Goal: Information Seeking & Learning: Learn about a topic

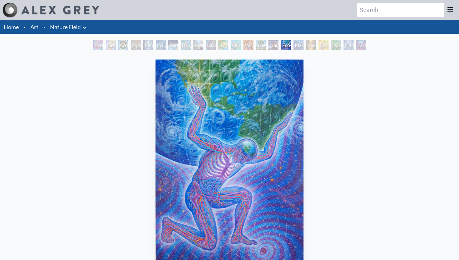
click at [45, 16] on div at bounding box center [51, 10] width 97 height 15
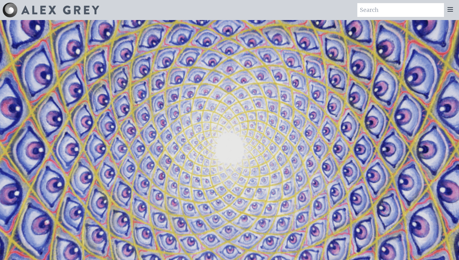
click at [417, 16] on input "search" at bounding box center [401, 10] width 87 height 14
type input "tattooo"
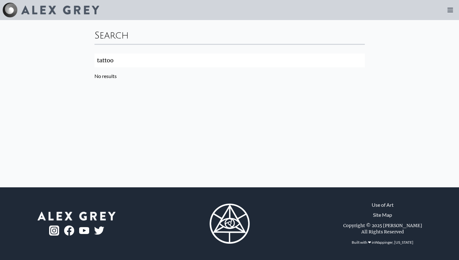
type input "tattoo"
click button "Search" at bounding box center [0, 0] width 0 height 0
click at [202, 66] on input "tattoo" at bounding box center [230, 61] width 271 height 14
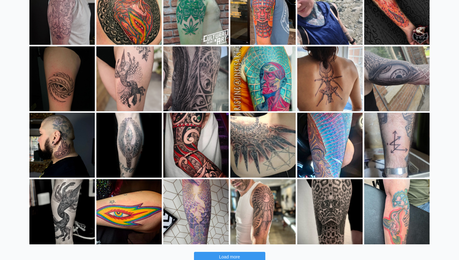
scroll to position [74, 0]
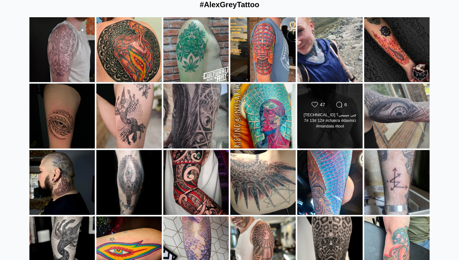
click at [323, 135] on div "Likes Count 47 Comments Count 6 13.12.6.7 چی میبینی؟ #12 #13 #7 #chakra #davinc…" at bounding box center [330, 115] width 66 height 65
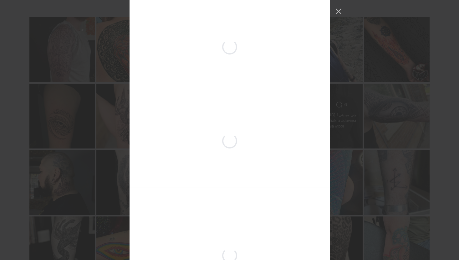
scroll to position [981, 0]
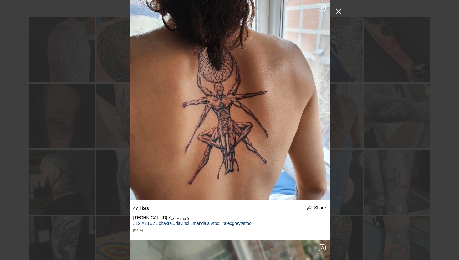
click at [335, 14] on button "Close Instagram Feed Popup" at bounding box center [339, 11] width 10 height 10
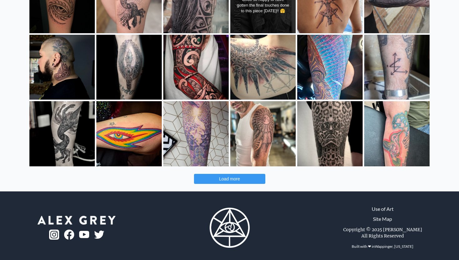
scroll to position [193, 0]
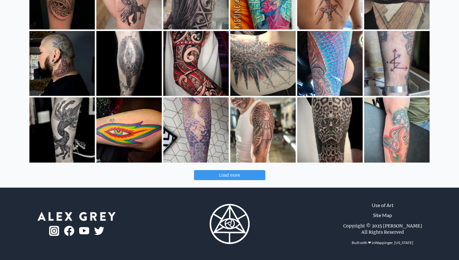
click at [222, 177] on span "Load more" at bounding box center [229, 175] width 21 height 5
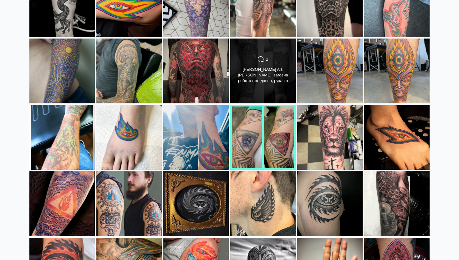
scroll to position [341, 0]
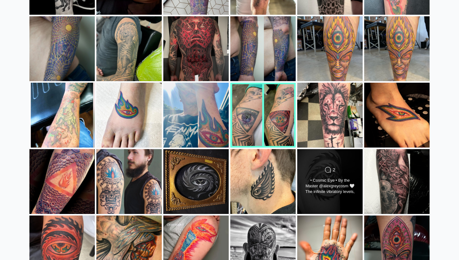
click at [346, 163] on div "Comments Count 2 • Cosmic Eye • By the Master @alexgreycosm 🤍 The infinite vibr…" at bounding box center [330, 181] width 66 height 65
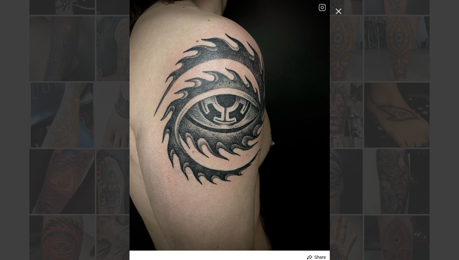
click at [335, 13] on button "Close Instagram Feed Popup" at bounding box center [339, 11] width 10 height 10
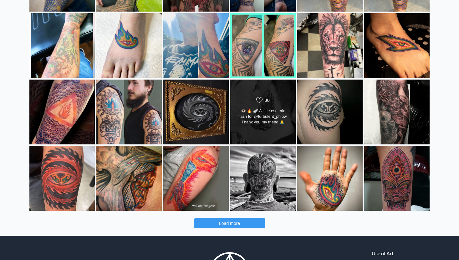
scroll to position [410, 0]
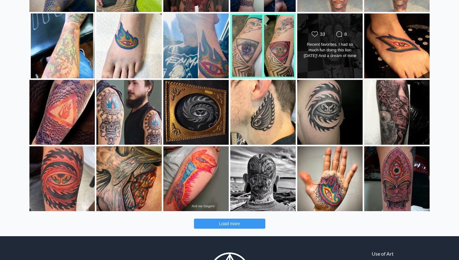
click at [343, 60] on div "Likes Count 33 Comments Count 8 Recent favorites. I had so much fun doing this …" at bounding box center [330, 45] width 66 height 65
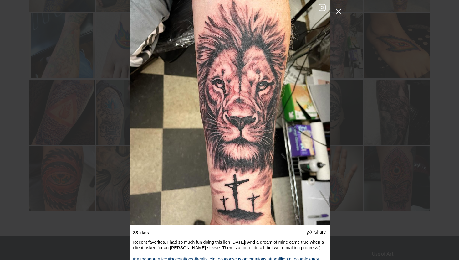
click at [338, 12] on button "Close Instagram Feed Popup" at bounding box center [339, 11] width 10 height 10
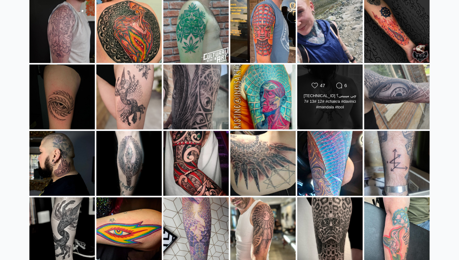
scroll to position [70, 0]
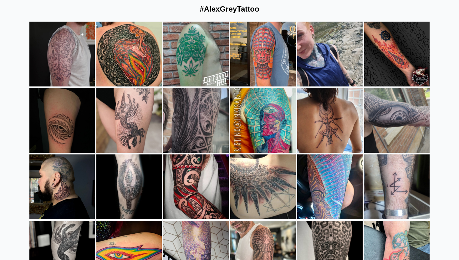
click at [209, 18] on div "#AlexGreyTattoo" at bounding box center [229, 9] width 401 height 25
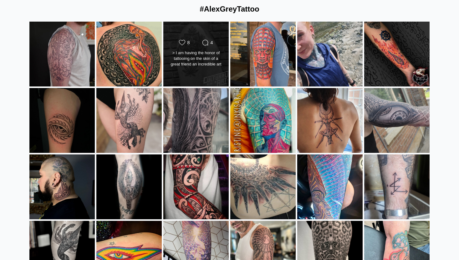
click at [214, 30] on div "Likes Count 8 Comments Count 4 > I am having the honor of tattooing on the skin…" at bounding box center [196, 53] width 66 height 65
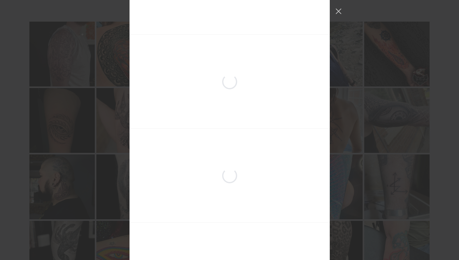
scroll to position [188, 0]
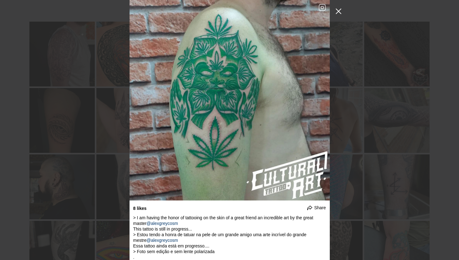
click at [340, 12] on button "Close Instagram Feed Popup" at bounding box center [339, 11] width 10 height 10
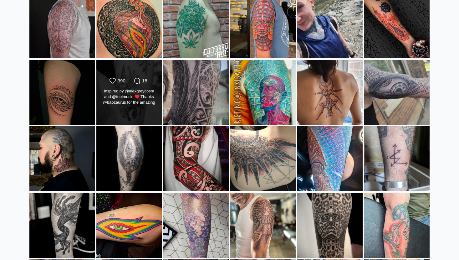
scroll to position [154, 0]
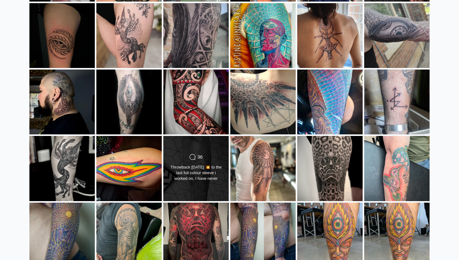
click at [203, 154] on div "Comments Count 36" at bounding box center [196, 157] width 22 height 6
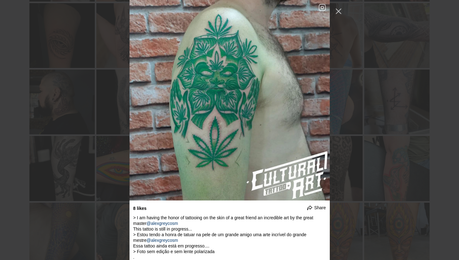
scroll to position [3077, 0]
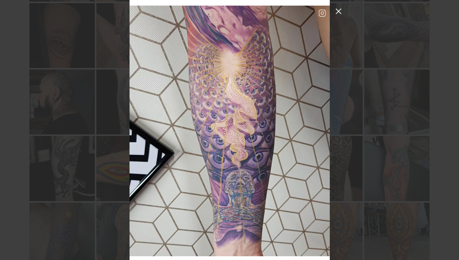
click at [336, 16] on div "#AlexGreyTattoo undefined Share The start of something epic. I'm super excited …" at bounding box center [229, 130] width 459 height 260
click at [331, 14] on div "undefined Share The start of something epic. I'm super excited to add the shadi…" at bounding box center [229, 130] width 459 height 260
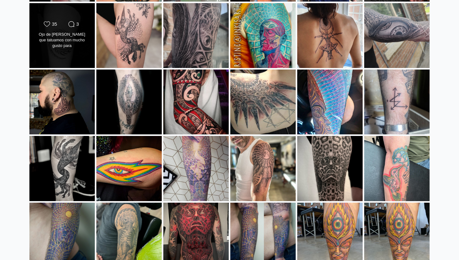
scroll to position [0, 0]
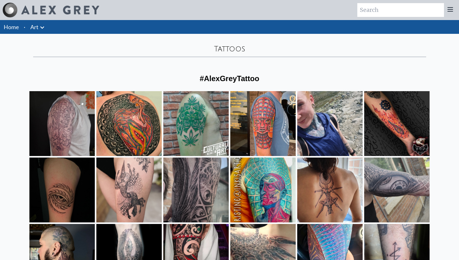
click at [68, 11] on img at bounding box center [60, 10] width 78 height 9
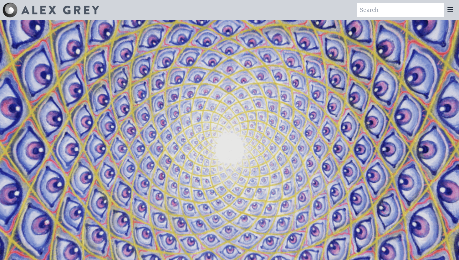
click at [453, 4] on div at bounding box center [450, 10] width 13 height 14
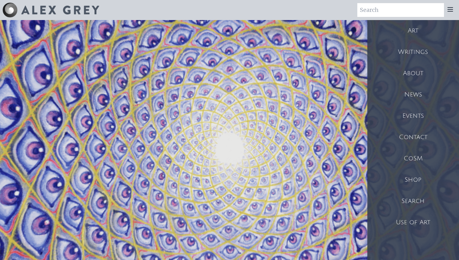
click at [406, 36] on div "Art" at bounding box center [414, 30] width 92 height 21
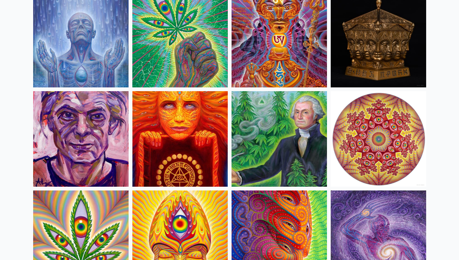
scroll to position [970, 0]
